Goal: Transaction & Acquisition: Purchase product/service

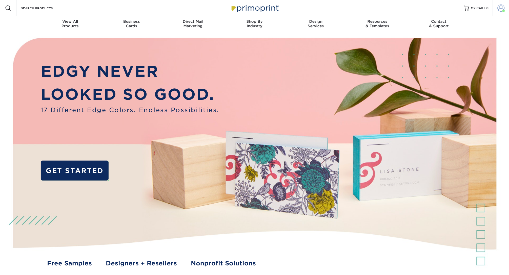
click at [500, 13] on link "Account" at bounding box center [500, 8] width 16 height 16
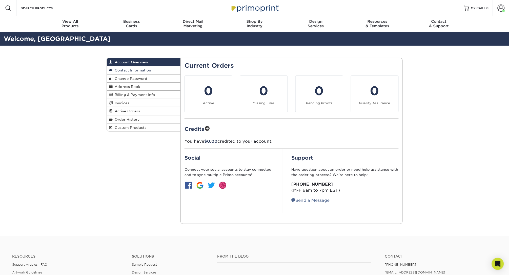
click at [128, 69] on span "Contact Information" at bounding box center [132, 70] width 38 height 4
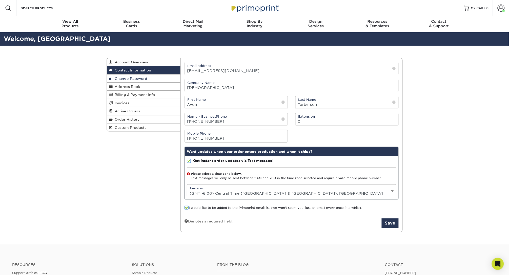
click at [138, 80] on span "Change Password" at bounding box center [130, 79] width 35 height 4
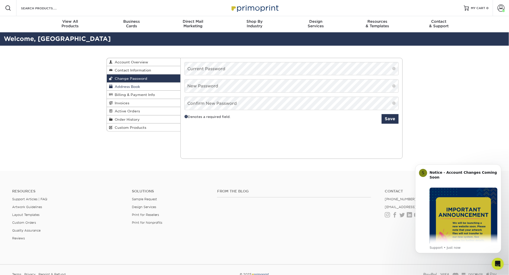
click at [139, 88] on span "Address Book" at bounding box center [126, 87] width 27 height 4
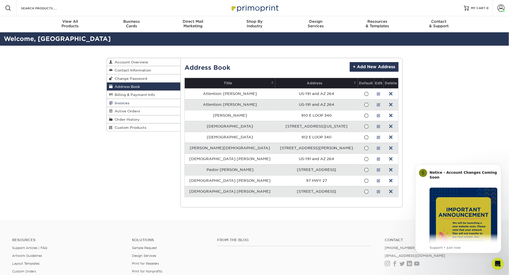
click at [131, 104] on link "Invoices" at bounding box center [144, 103] width 74 height 8
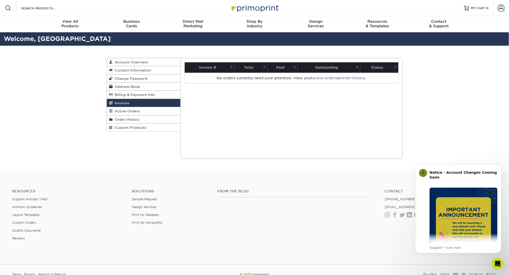
click at [135, 112] on span "Active Orders" at bounding box center [126, 111] width 27 height 4
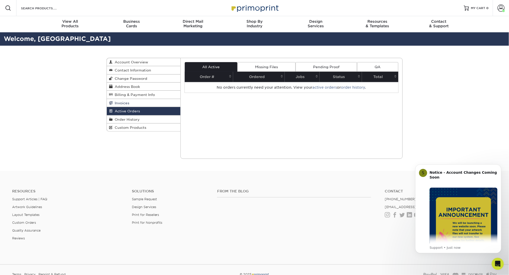
click at [141, 103] on link "Invoices" at bounding box center [144, 103] width 74 height 8
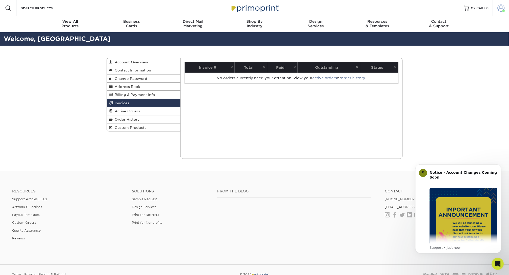
click at [503, 11] on span at bounding box center [503, 11] width 3 height 3
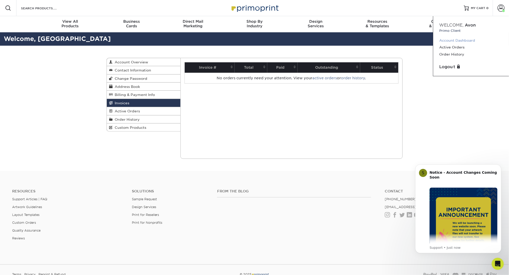
click at [452, 39] on link "Account Dashboard" at bounding box center [470, 40] width 63 height 7
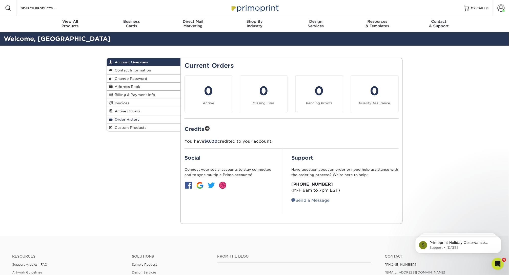
click at [129, 120] on span "Order History" at bounding box center [126, 120] width 27 height 4
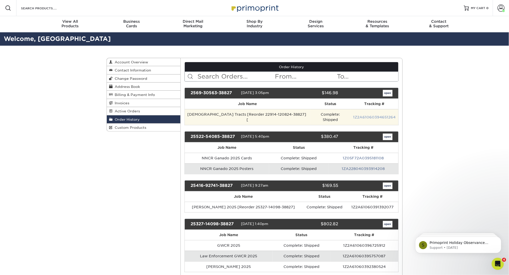
click at [375, 116] on link "1Z2A61060394651264" at bounding box center [374, 117] width 42 height 4
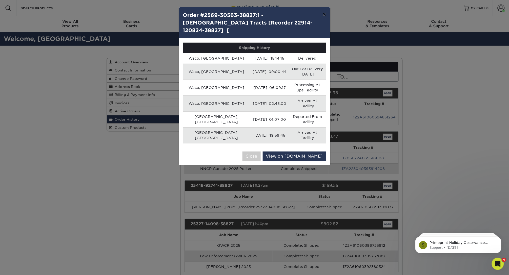
click at [324, 14] on button "×" at bounding box center [324, 14] width 12 height 14
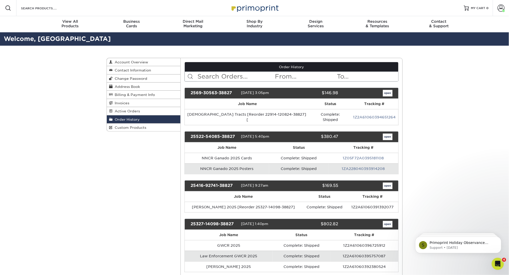
click at [387, 94] on link "open" at bounding box center [388, 93] width 10 height 7
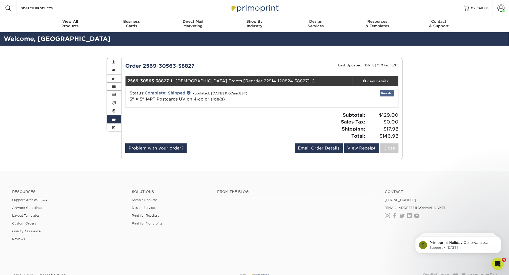
click at [389, 93] on link "Reorder" at bounding box center [387, 93] width 14 height 6
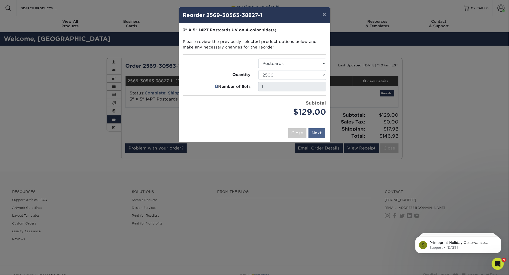
click at [322, 130] on button "Next" at bounding box center [316, 133] width 17 height 10
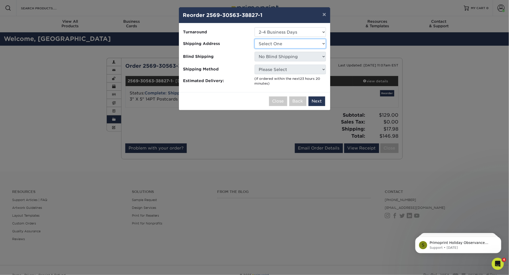
select select "221888"
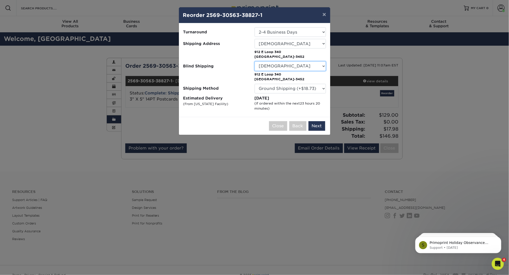
select select "-1"
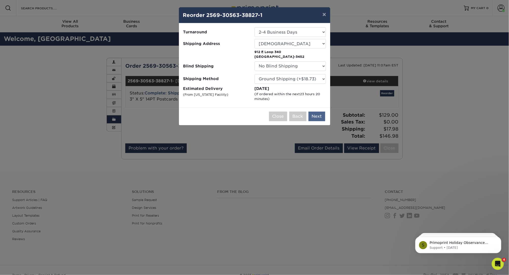
click at [317, 116] on button "Next" at bounding box center [316, 117] width 17 height 10
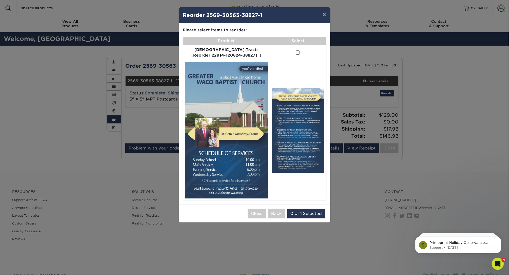
click at [294, 48] on td at bounding box center [298, 53] width 56 height 16
click at [296, 53] on span at bounding box center [298, 52] width 4 height 5
click at [0, 0] on input "checkbox" at bounding box center [0, 0] width 0 height 0
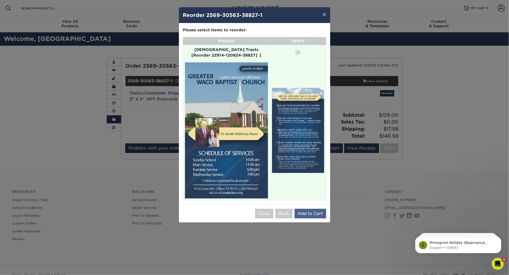
click at [305, 209] on button "Add to Cart" at bounding box center [310, 214] width 32 height 10
